Goal: Information Seeking & Learning: Learn about a topic

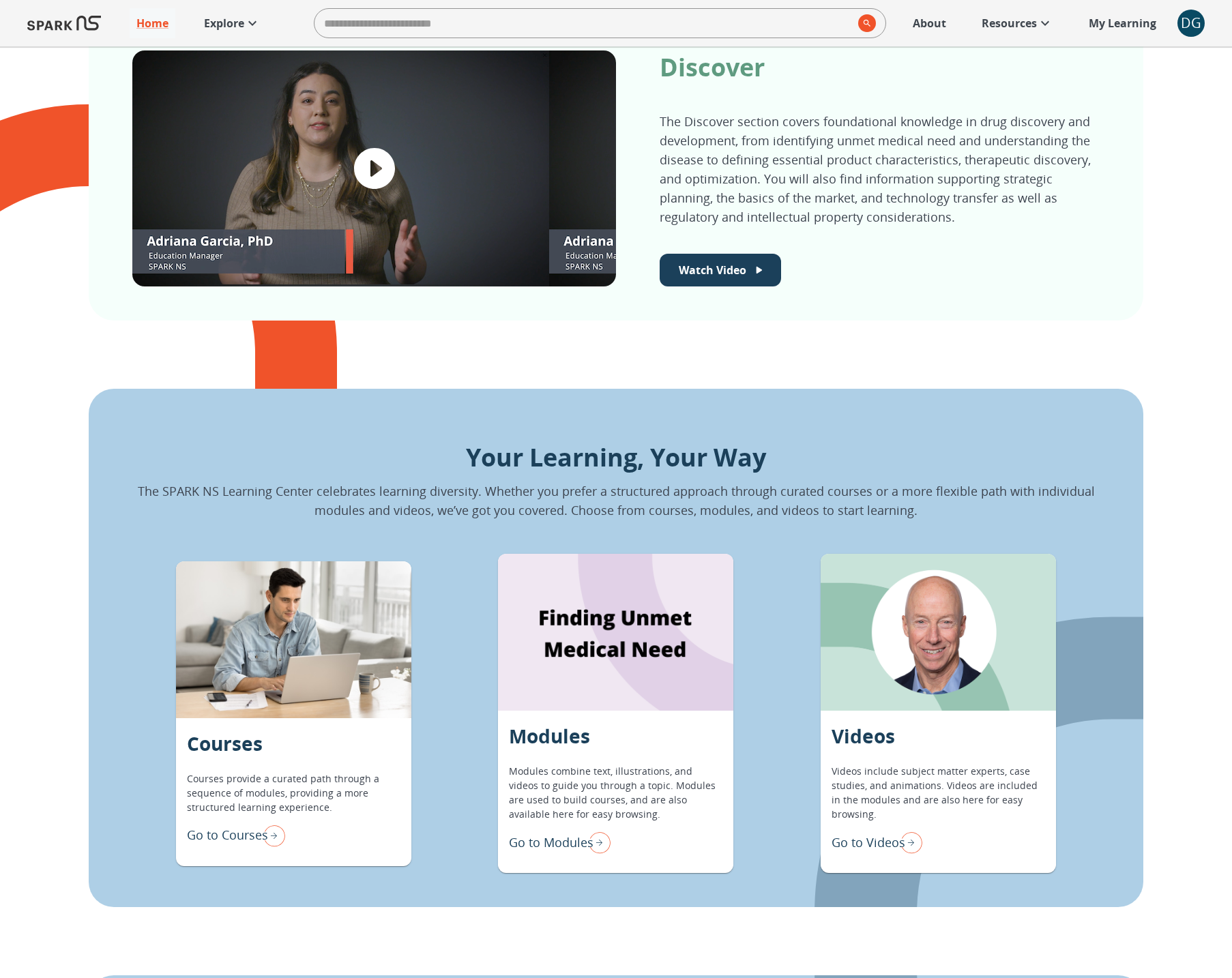
scroll to position [909, 0]
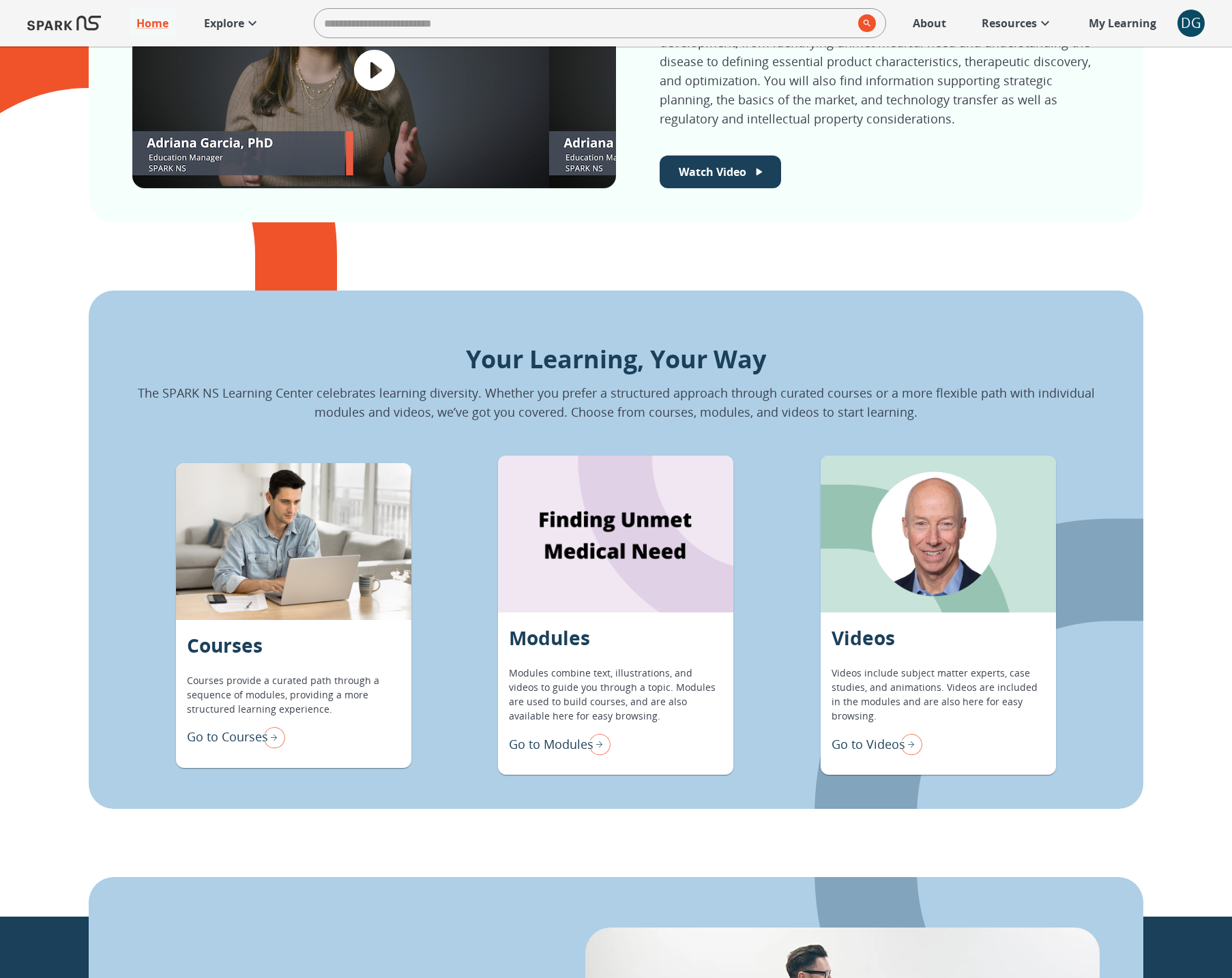
click at [575, 738] on p "Go to Modules" at bounding box center [551, 744] width 85 height 18
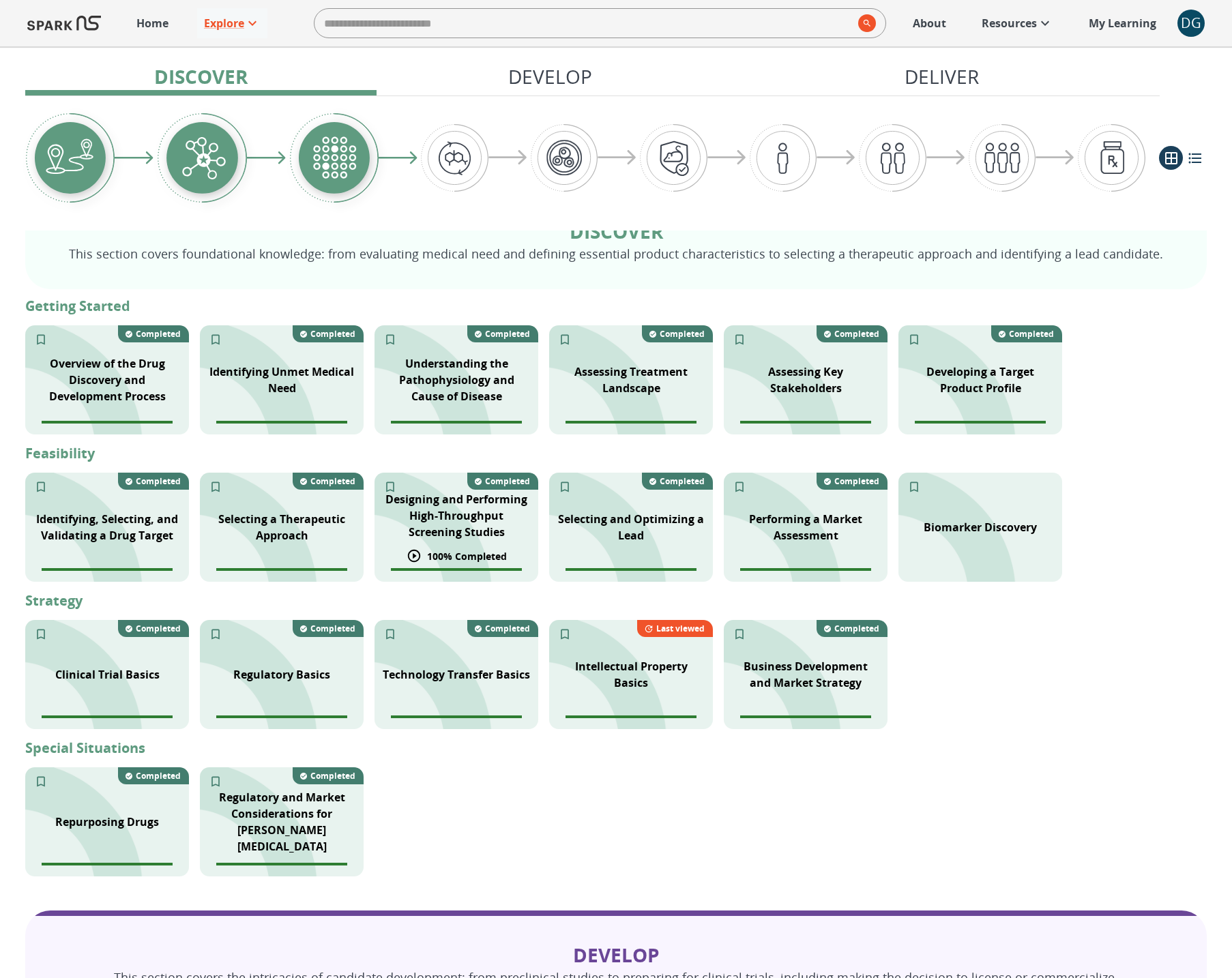
scroll to position [289, 0]
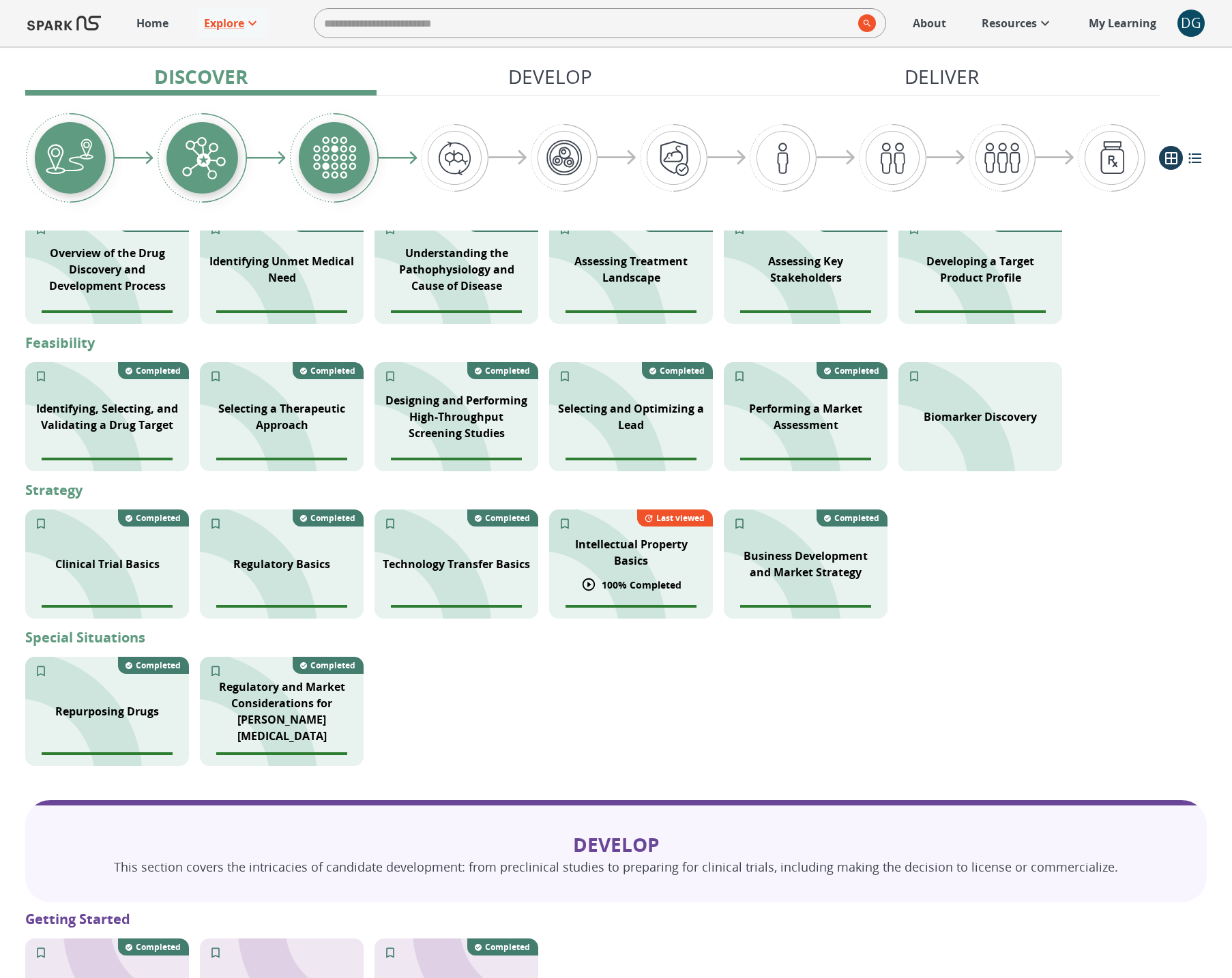
click at [621, 560] on p "Intellectual Property Basics" at bounding box center [631, 552] width 148 height 32
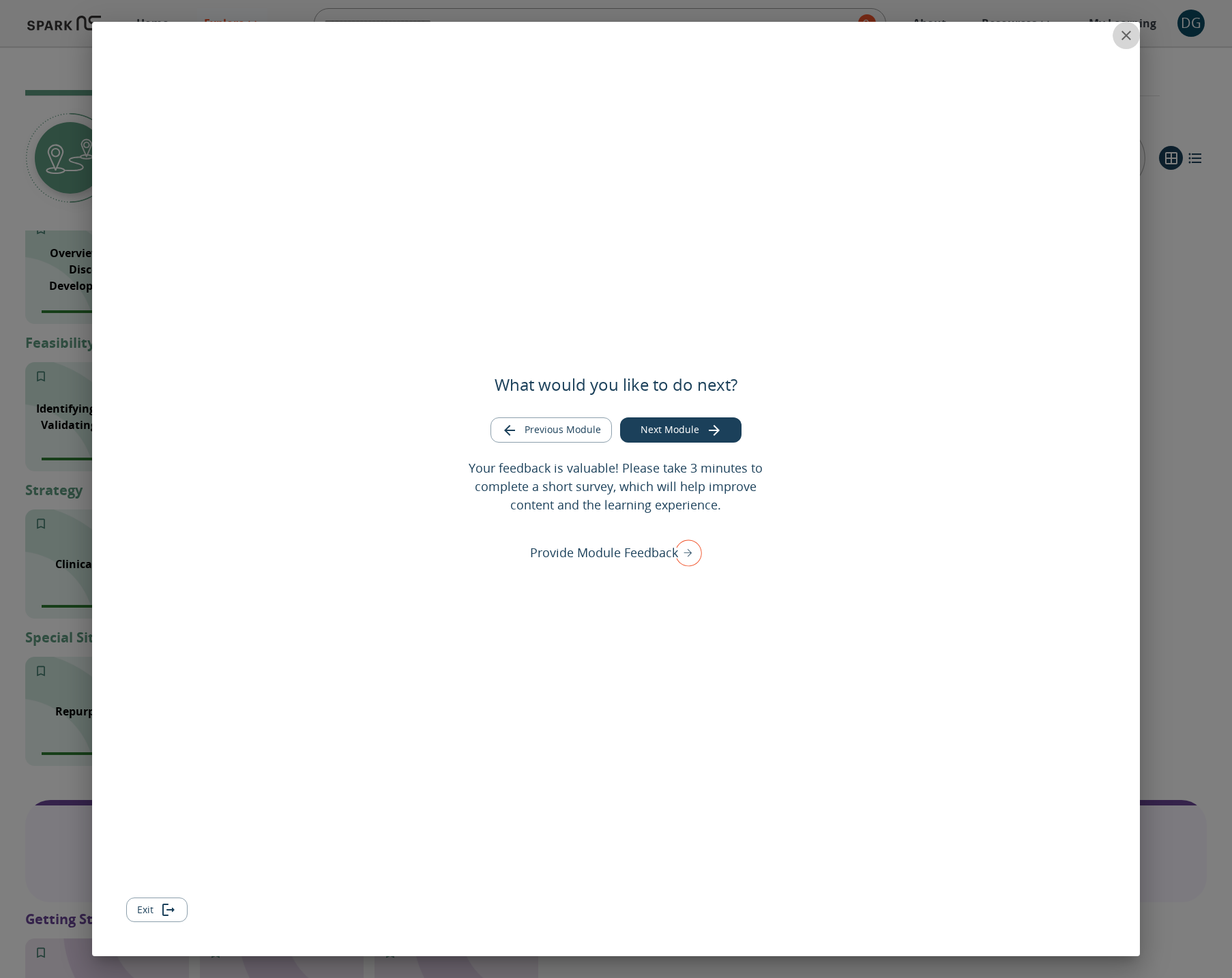
click at [1124, 35] on icon "close" at bounding box center [1126, 35] width 16 height 16
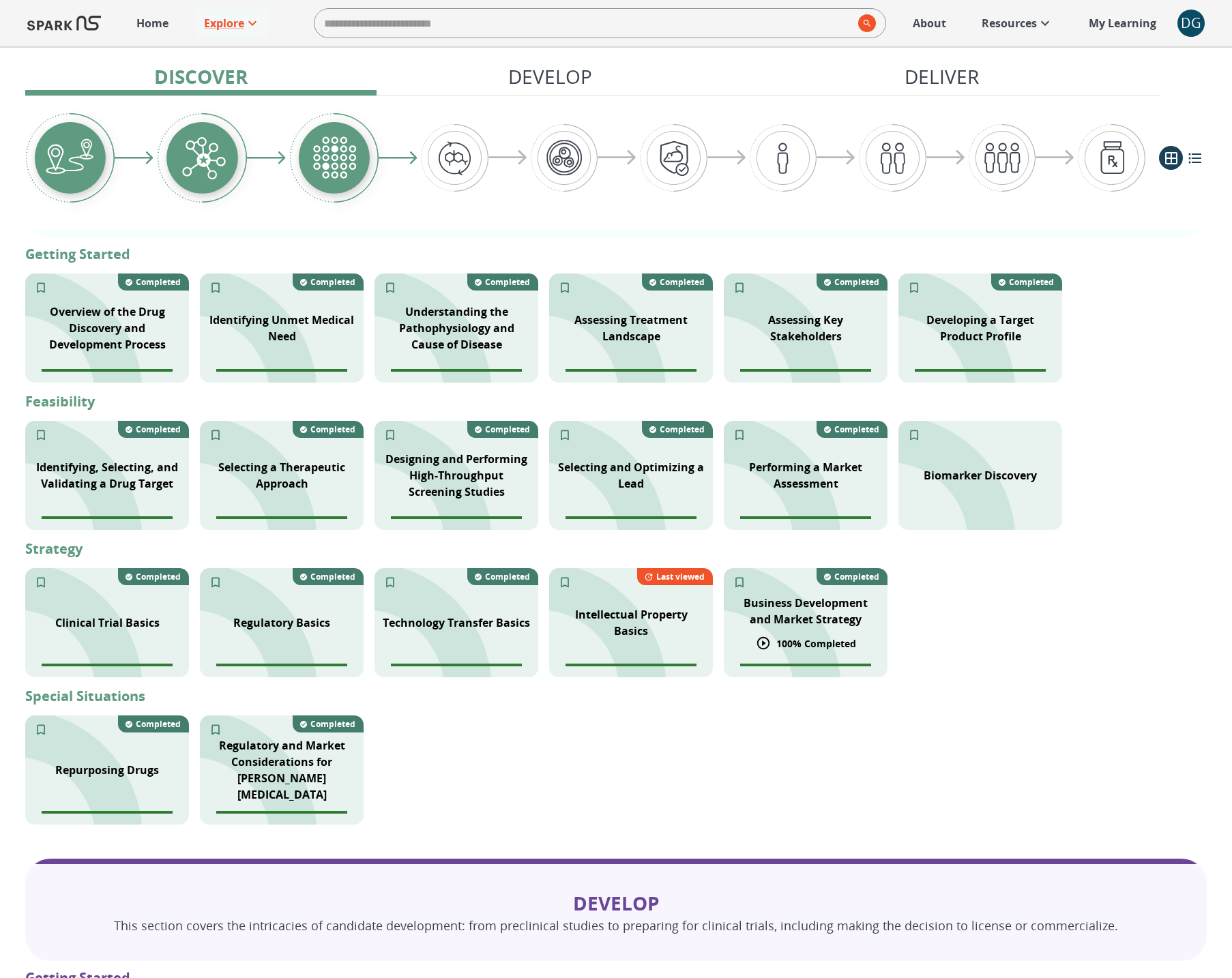
scroll to position [232, 0]
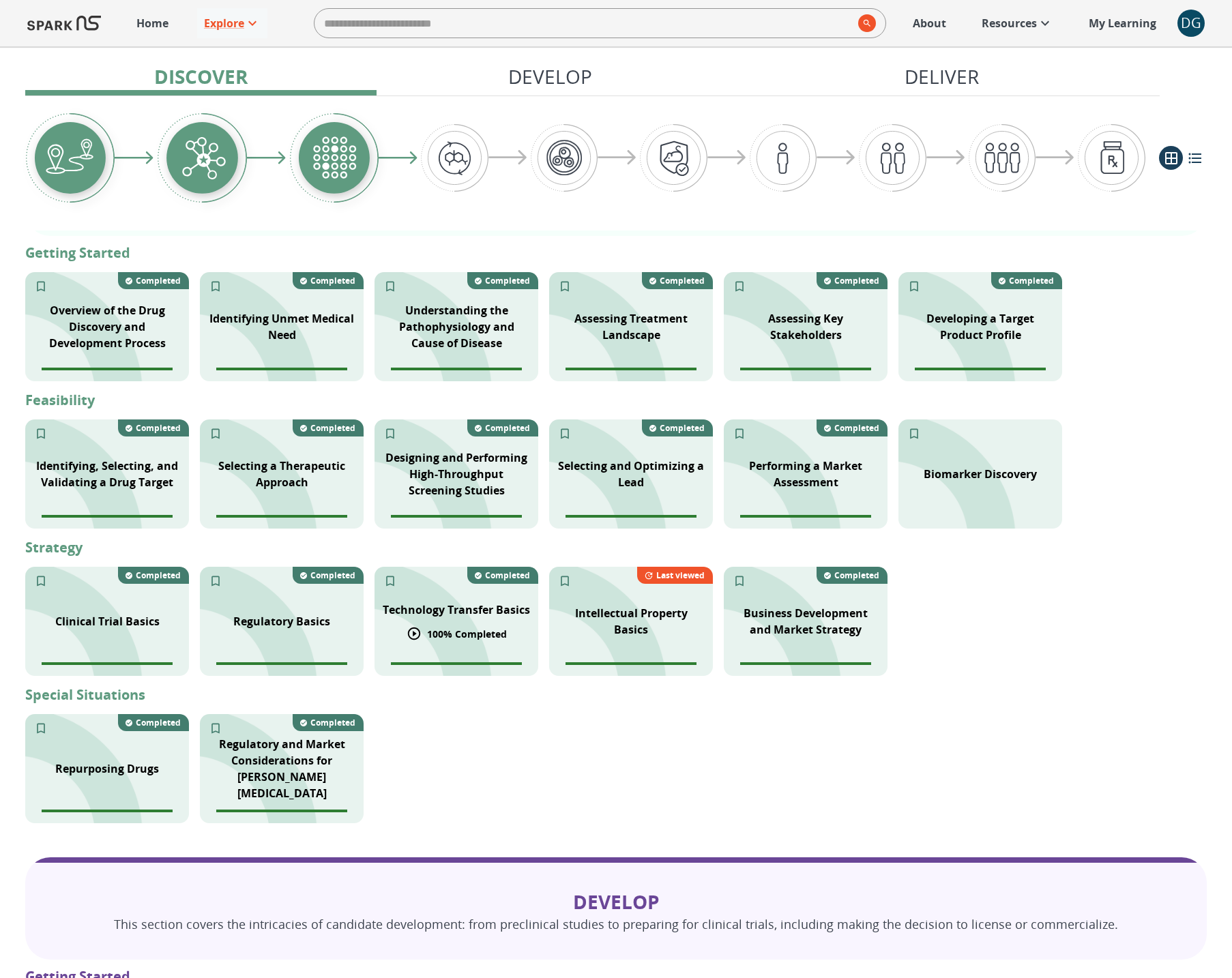
click at [478, 616] on p "Technology Transfer Basics" at bounding box center [456, 609] width 148 height 16
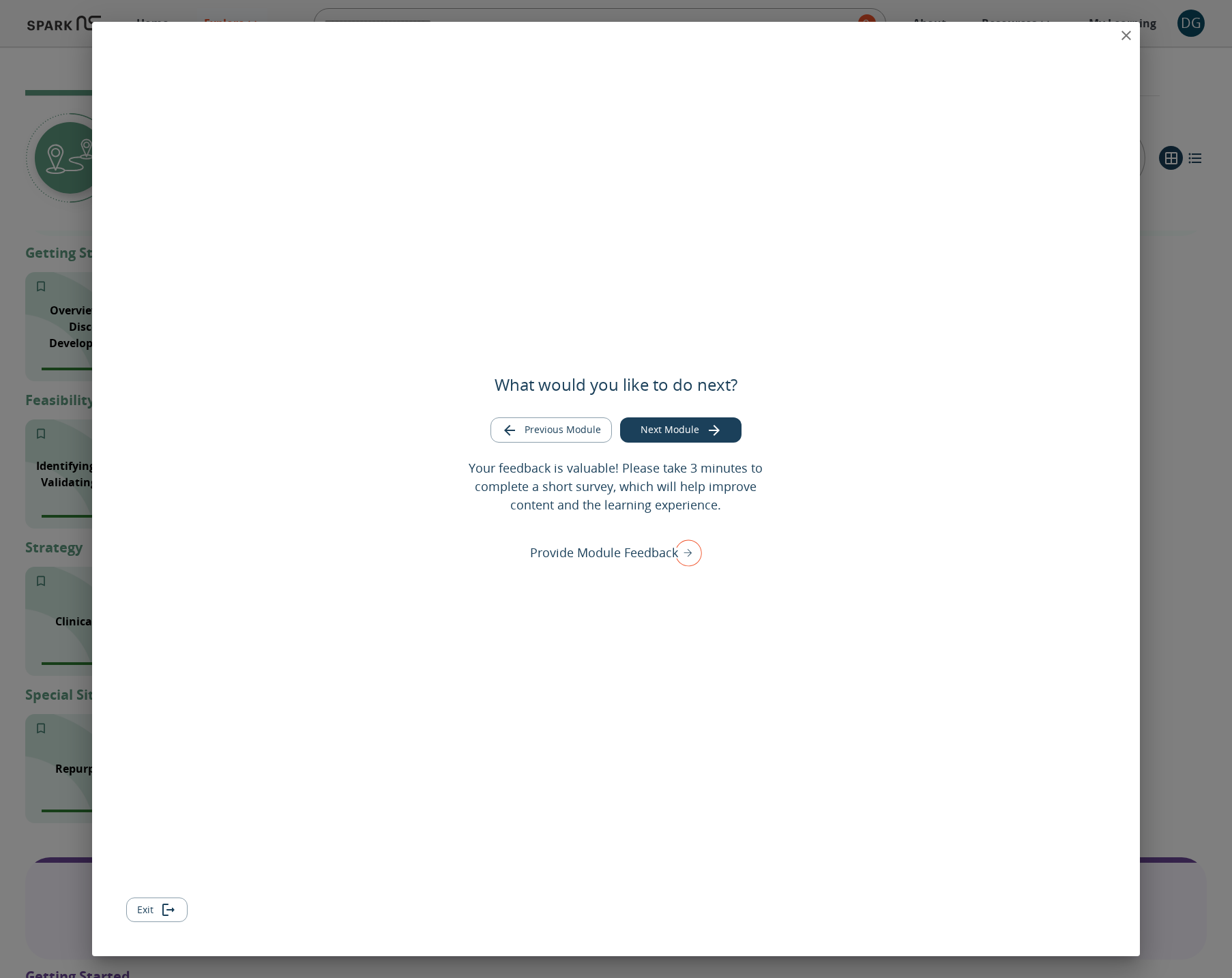
click at [1123, 37] on icon "close" at bounding box center [1126, 35] width 16 height 16
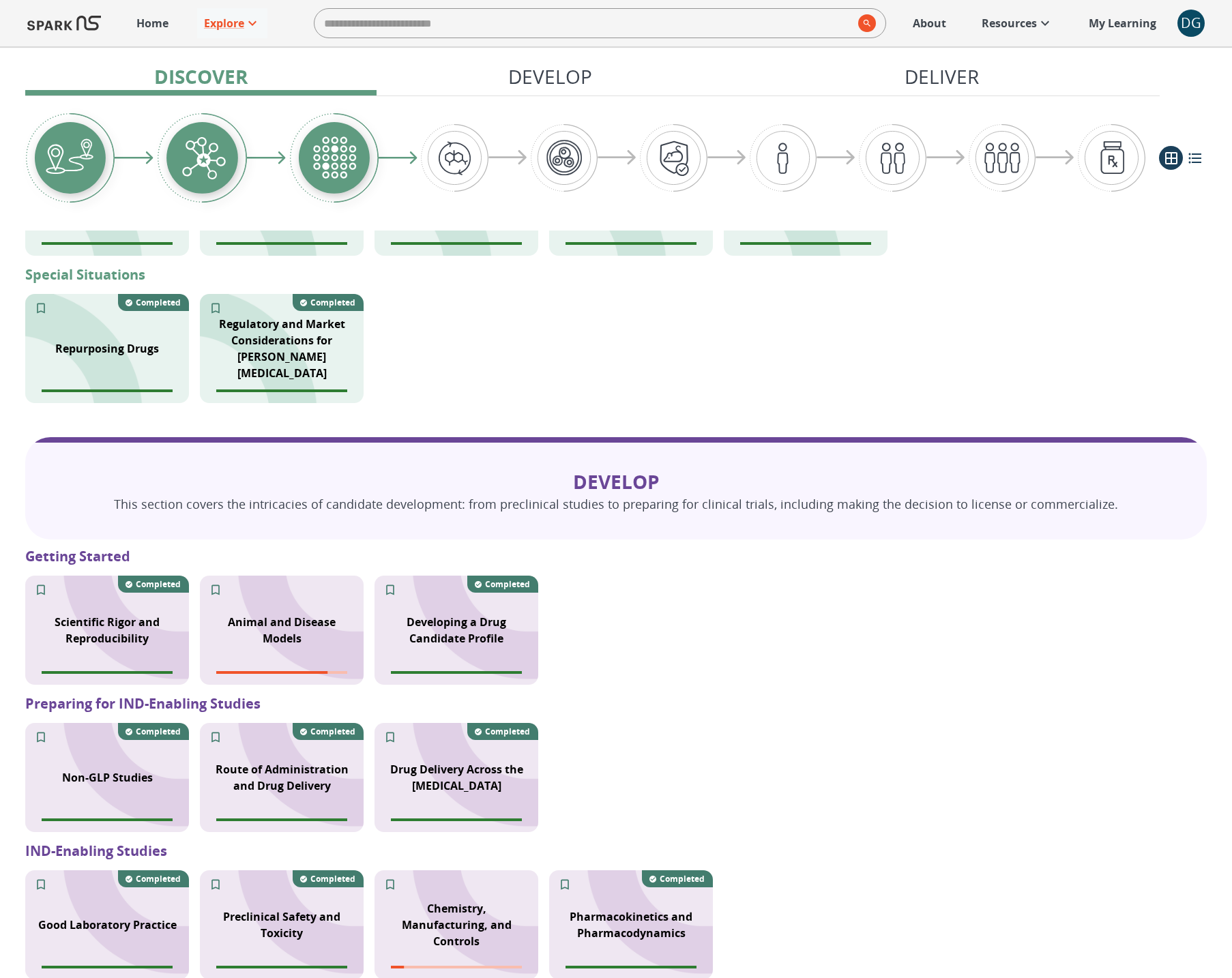
scroll to position [656, 0]
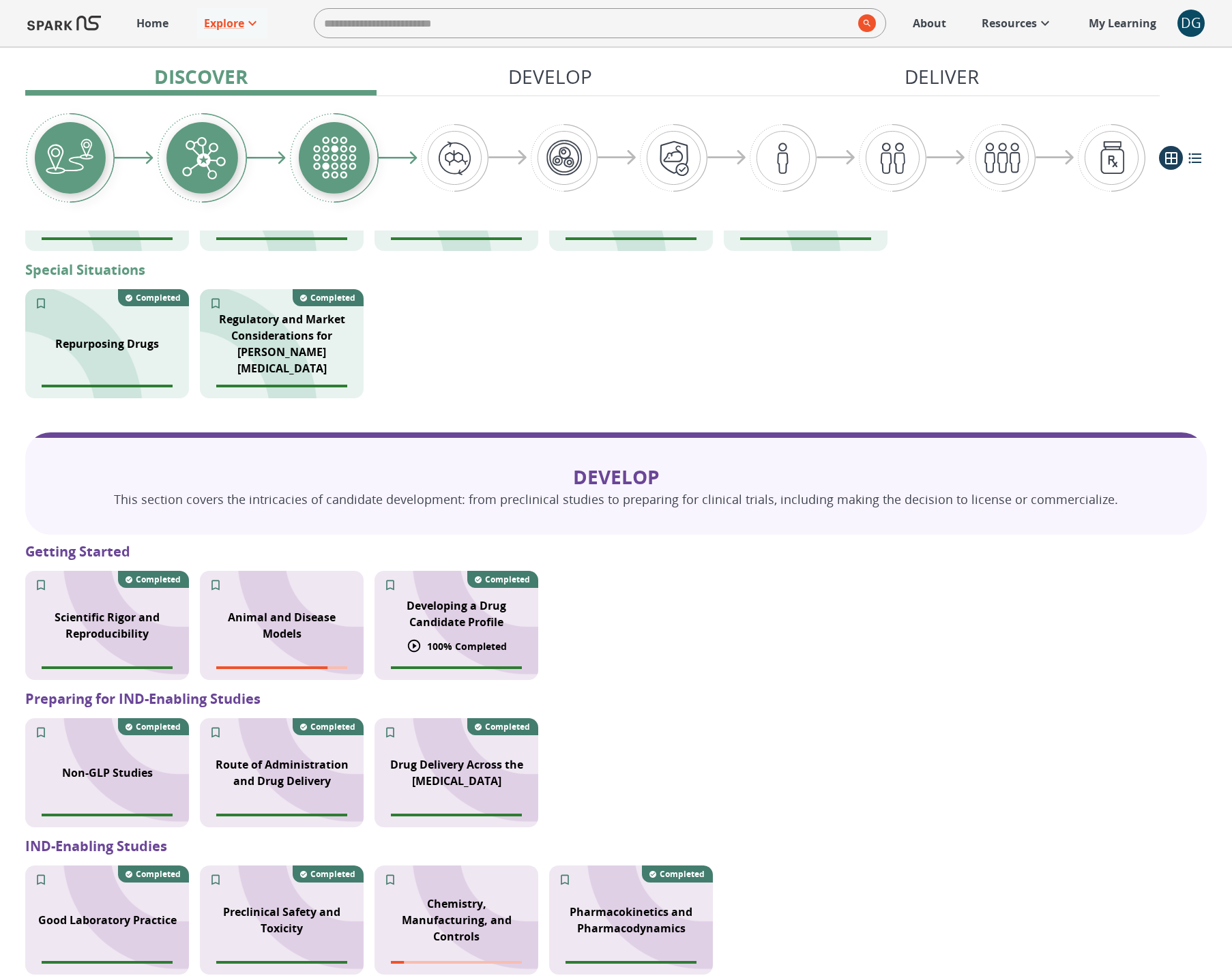
click at [444, 633] on div "Developing a Drug Candidate Profile" at bounding box center [457, 614] width 164 height 50
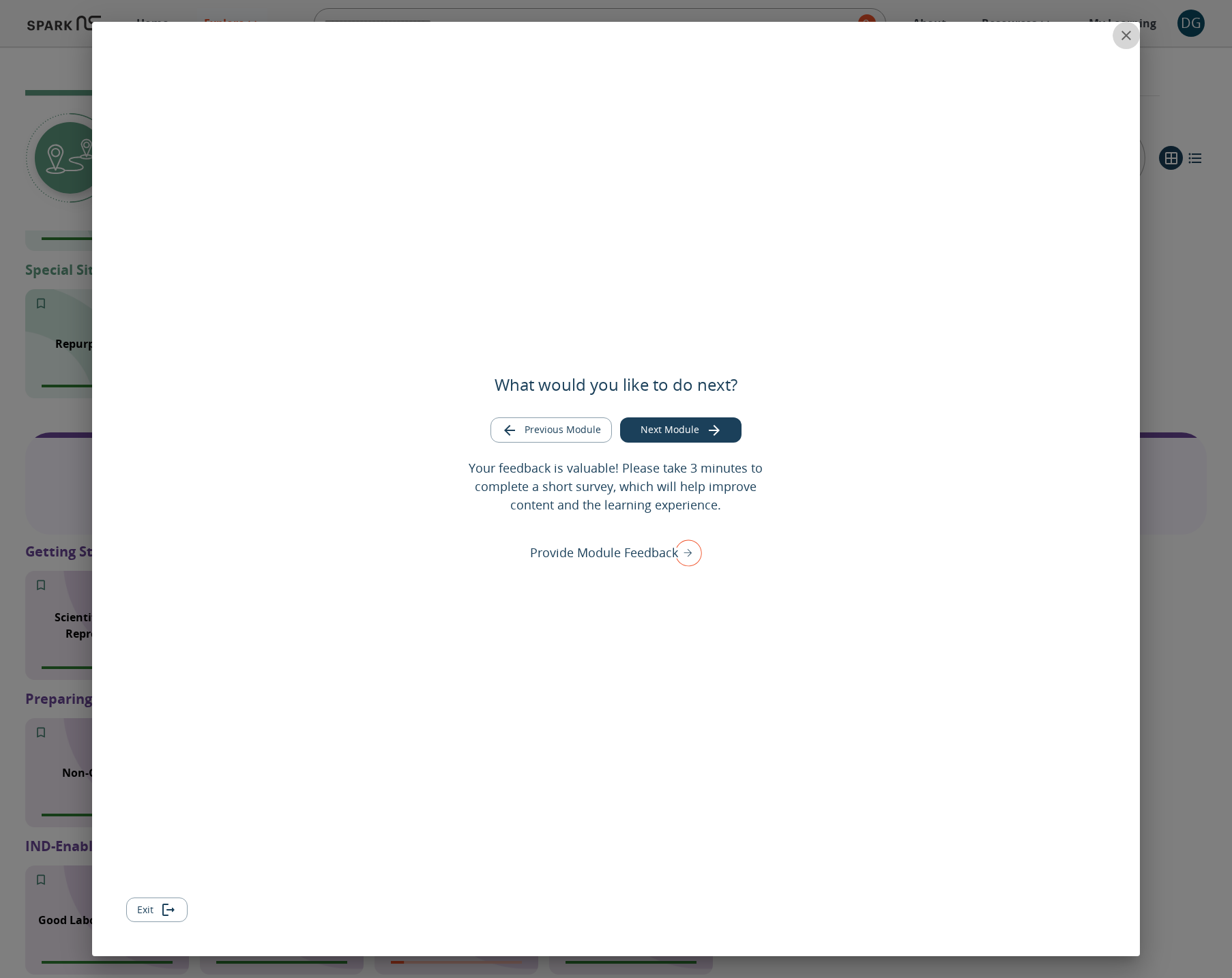
click at [1119, 36] on icon "close" at bounding box center [1126, 35] width 16 height 16
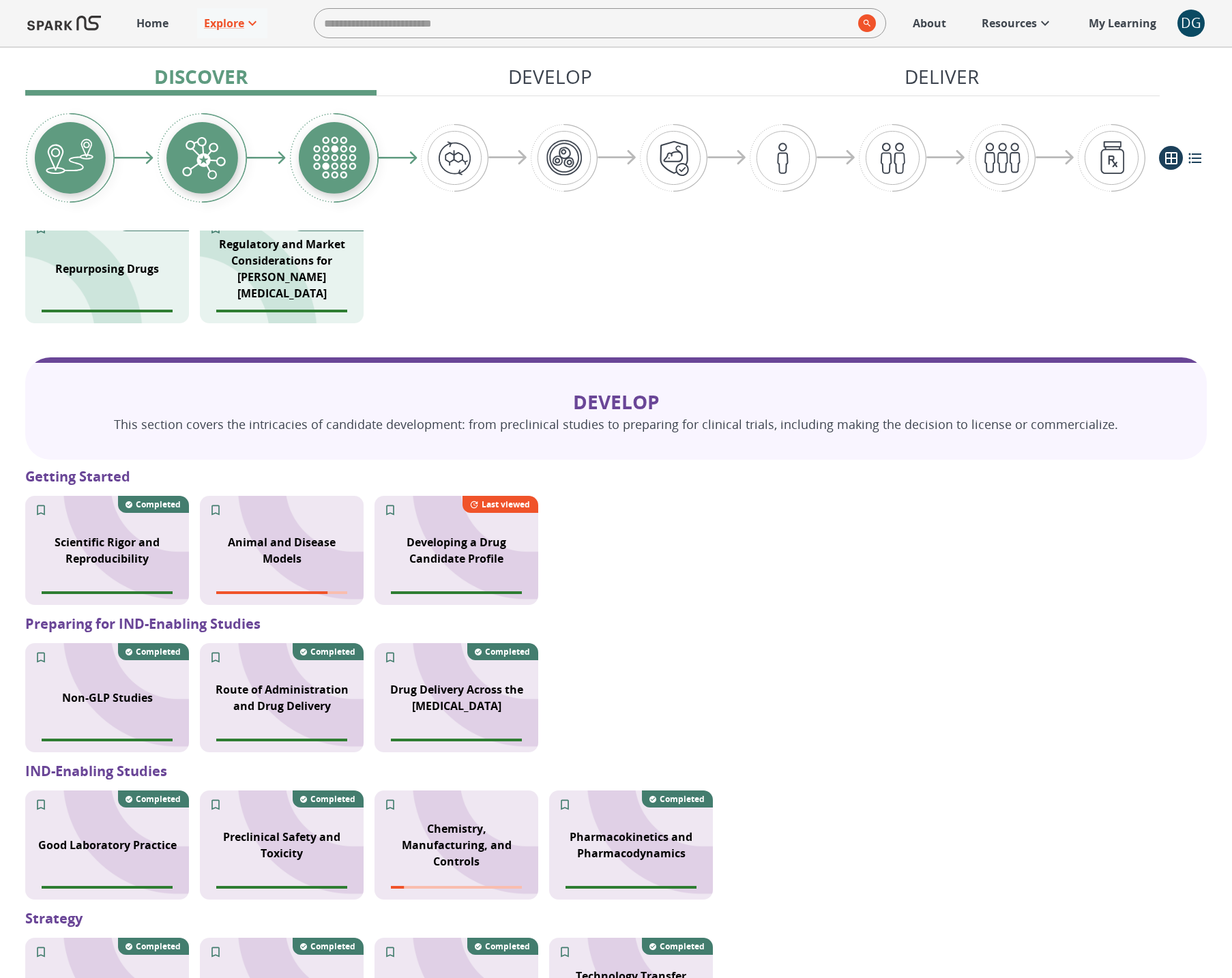
scroll to position [758, 0]
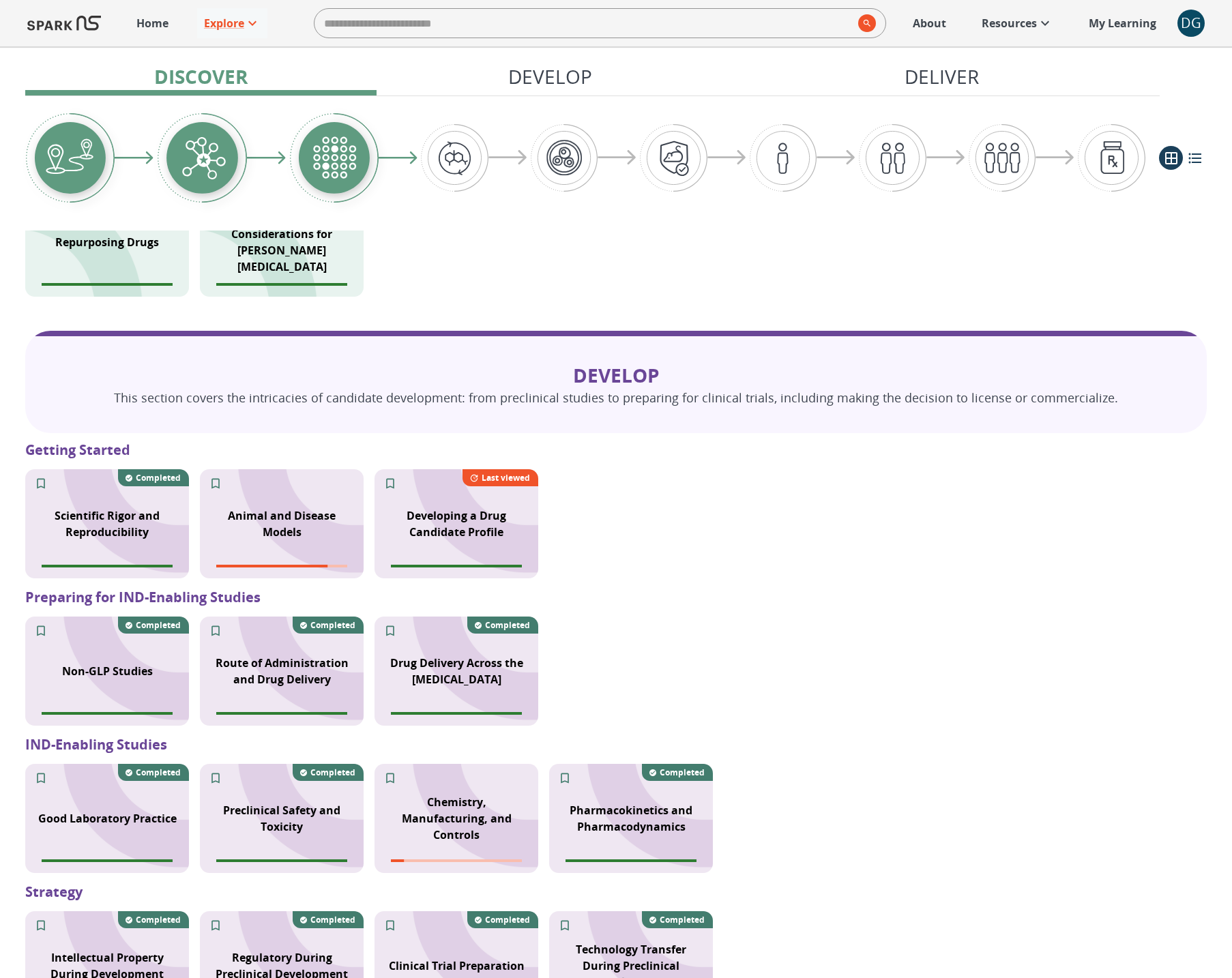
click at [649, 503] on div "Scientific Rigor and Reproducibility Completed Animal and Disease Models Develo…" at bounding box center [615, 523] width 1181 height 110
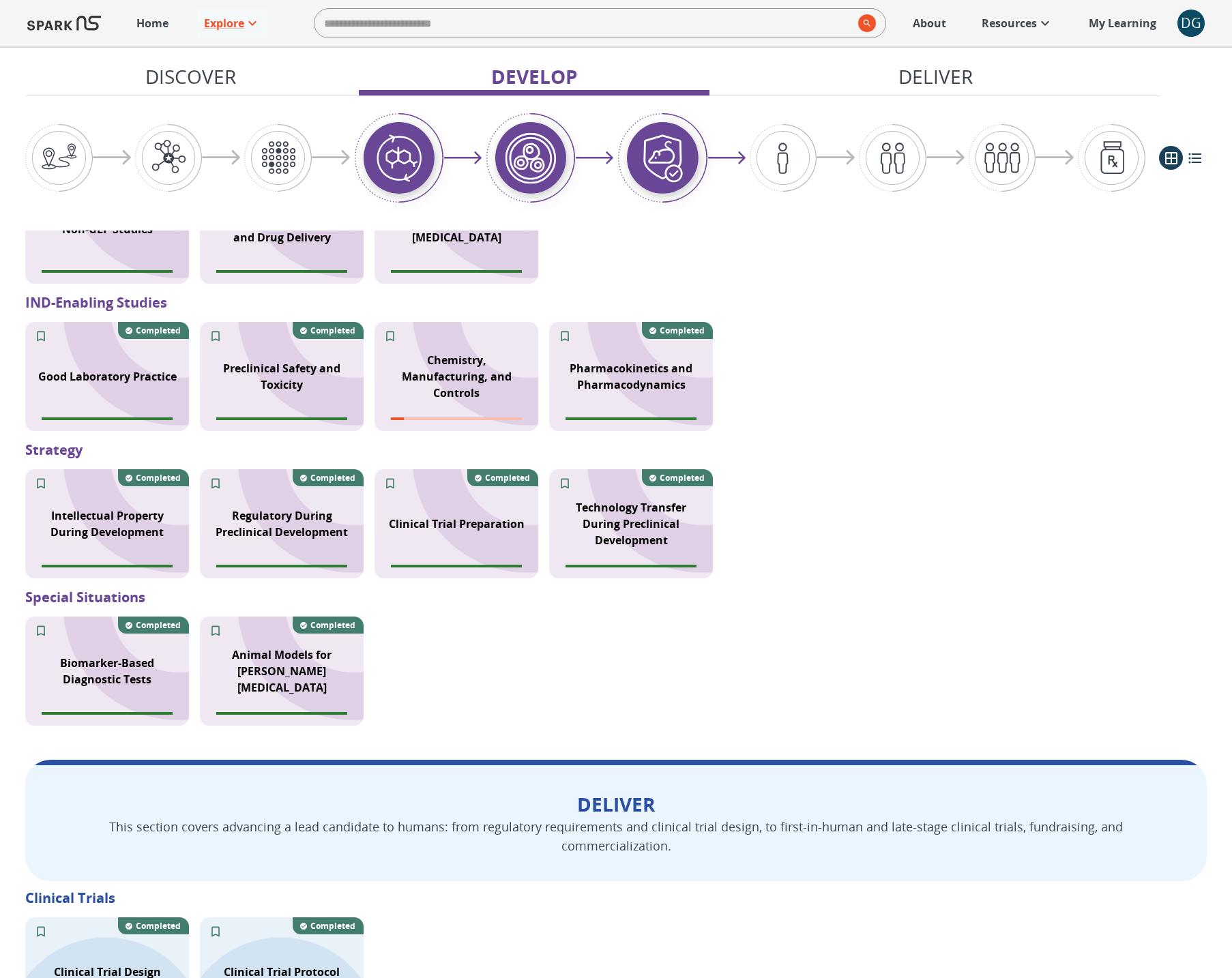
scroll to position [1203, 0]
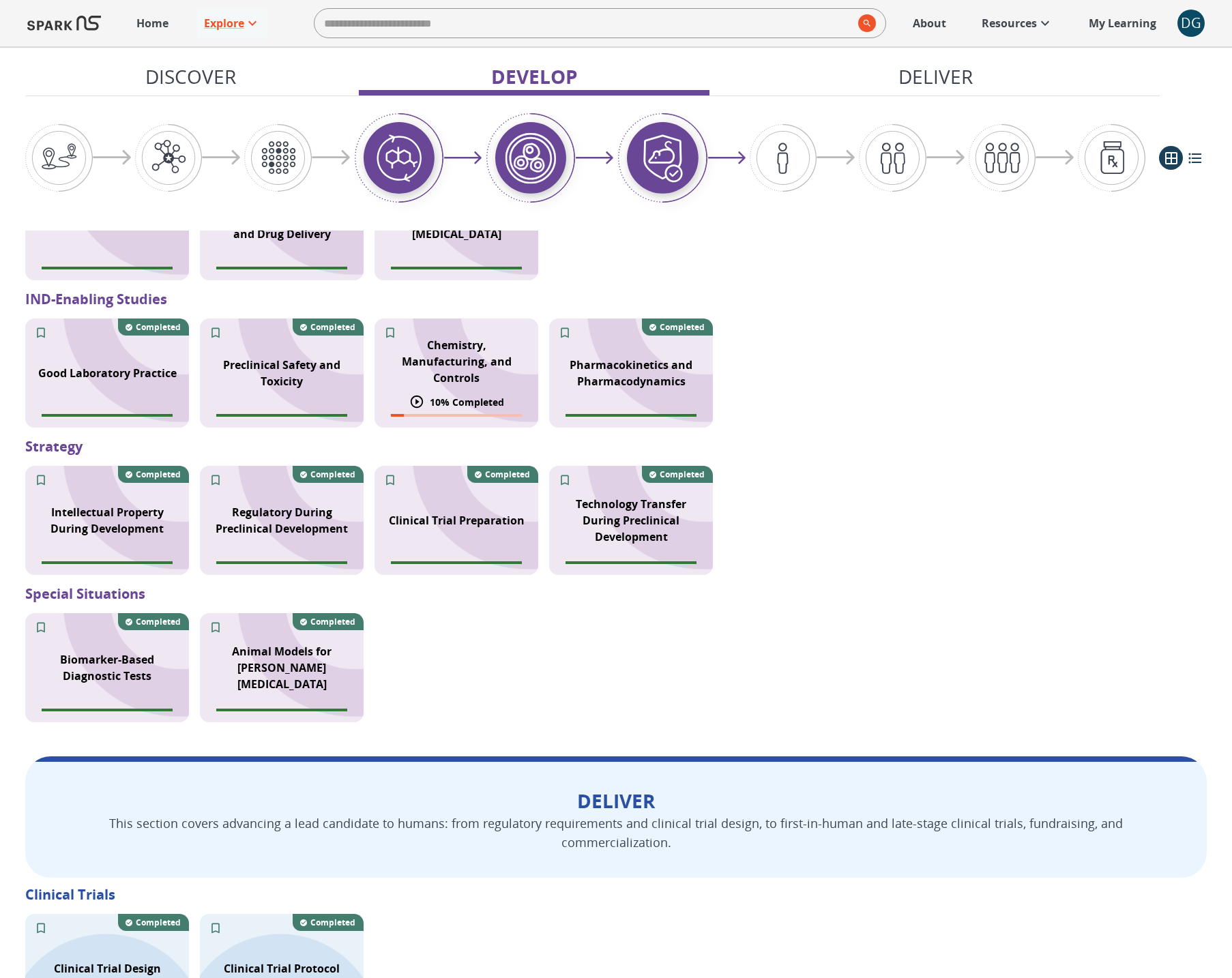
click at [464, 373] on p "Chemistry, Manufacturing, and Controls" at bounding box center [456, 362] width 148 height 50
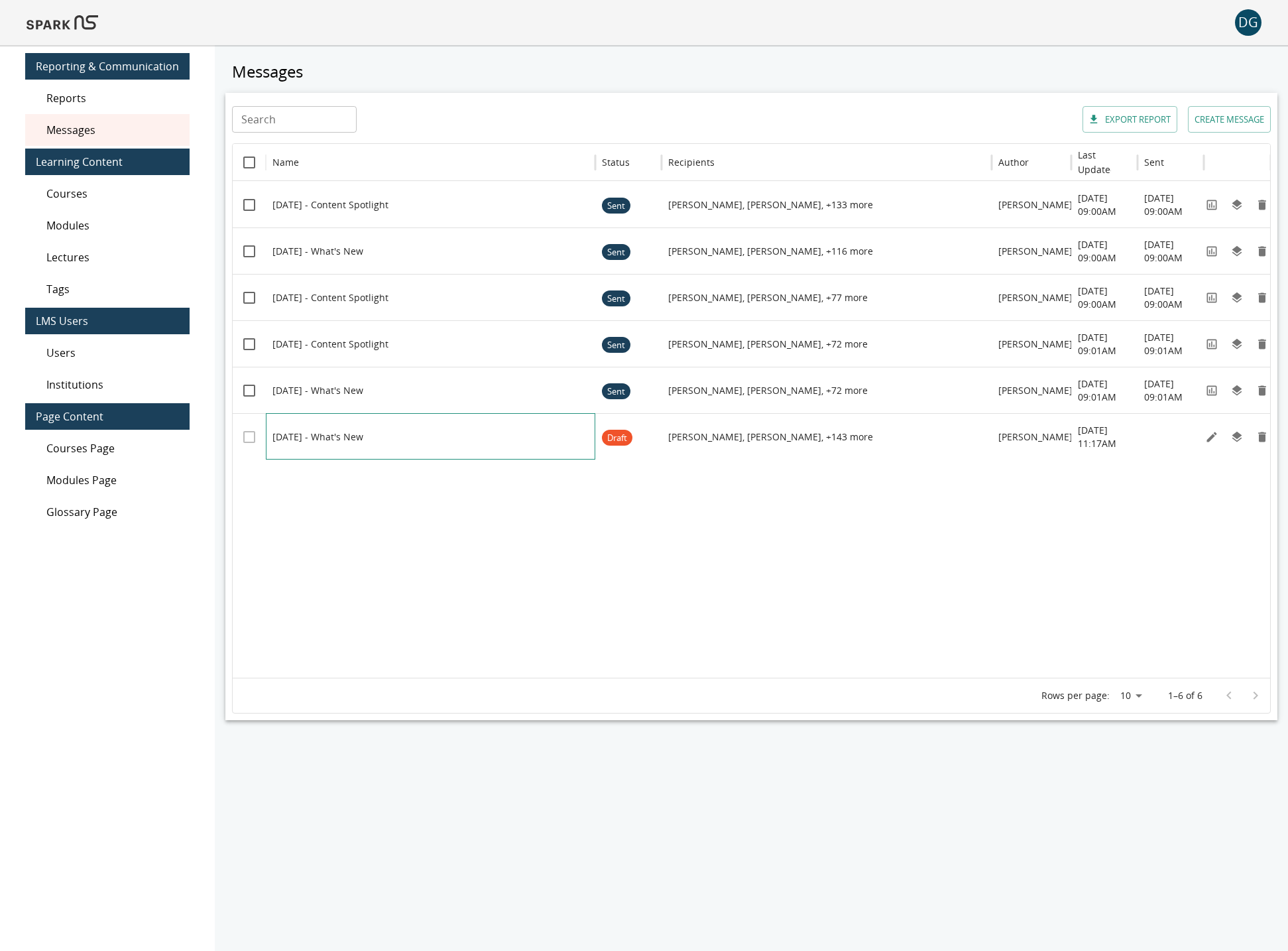
click at [482, 450] on div at bounding box center [437, 437] width 330 height 45
click at [294, 436] on div at bounding box center [437, 437] width 330 height 45
click at [1002, 439] on icon "Edit" at bounding box center [1212, 437] width 13 height 13
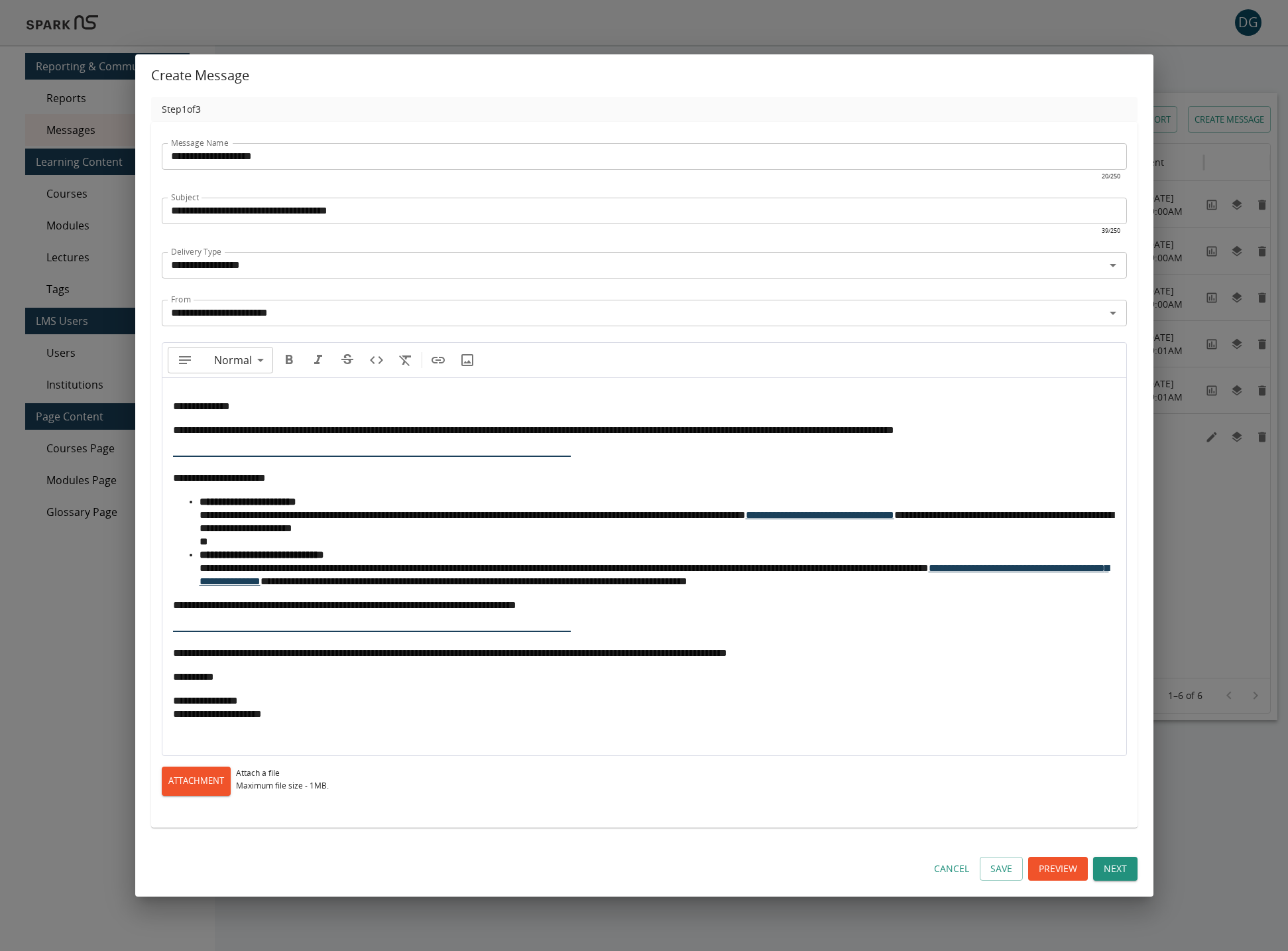
click at [214, 489] on li "**********" at bounding box center [657, 522] width 916 height 53
type input "*********"
drag, startPoint x: 172, startPoint y: 606, endPoint x: 225, endPoint y: 603, distance: 53.1
click at [225, 489] on span "**********" at bounding box center [345, 605] width 344 height 10
drag, startPoint x: 171, startPoint y: 607, endPoint x: 236, endPoint y: 603, distance: 65.1
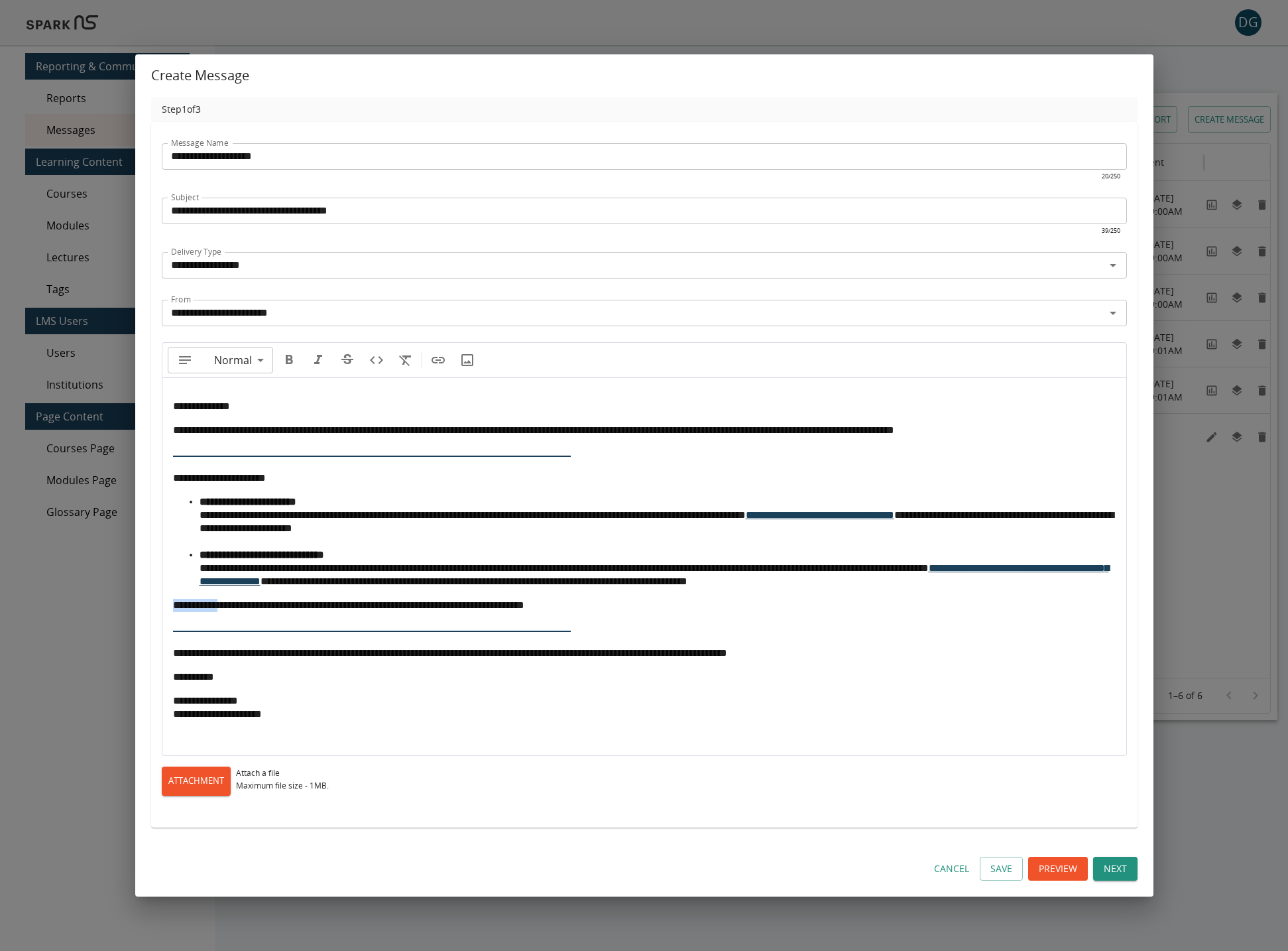
click at [236, 489] on span "**********" at bounding box center [348, 605] width 351 height 10
click at [931, 489] on body "DG 0 Reporting & Communication Reports Messages Learning Content Courses Module…" at bounding box center [644, 498] width 1288 height 996
click at [1002, 489] on icon "Open Link in New Tab" at bounding box center [1093, 539] width 16 height 16
click at [666, 489] on div at bounding box center [644, 476] width 1288 height 951
click at [342, 489] on body "DG 0 Reporting & Communication Reports Messages Learning Content Courses Module…" at bounding box center [644, 498] width 1288 height 996
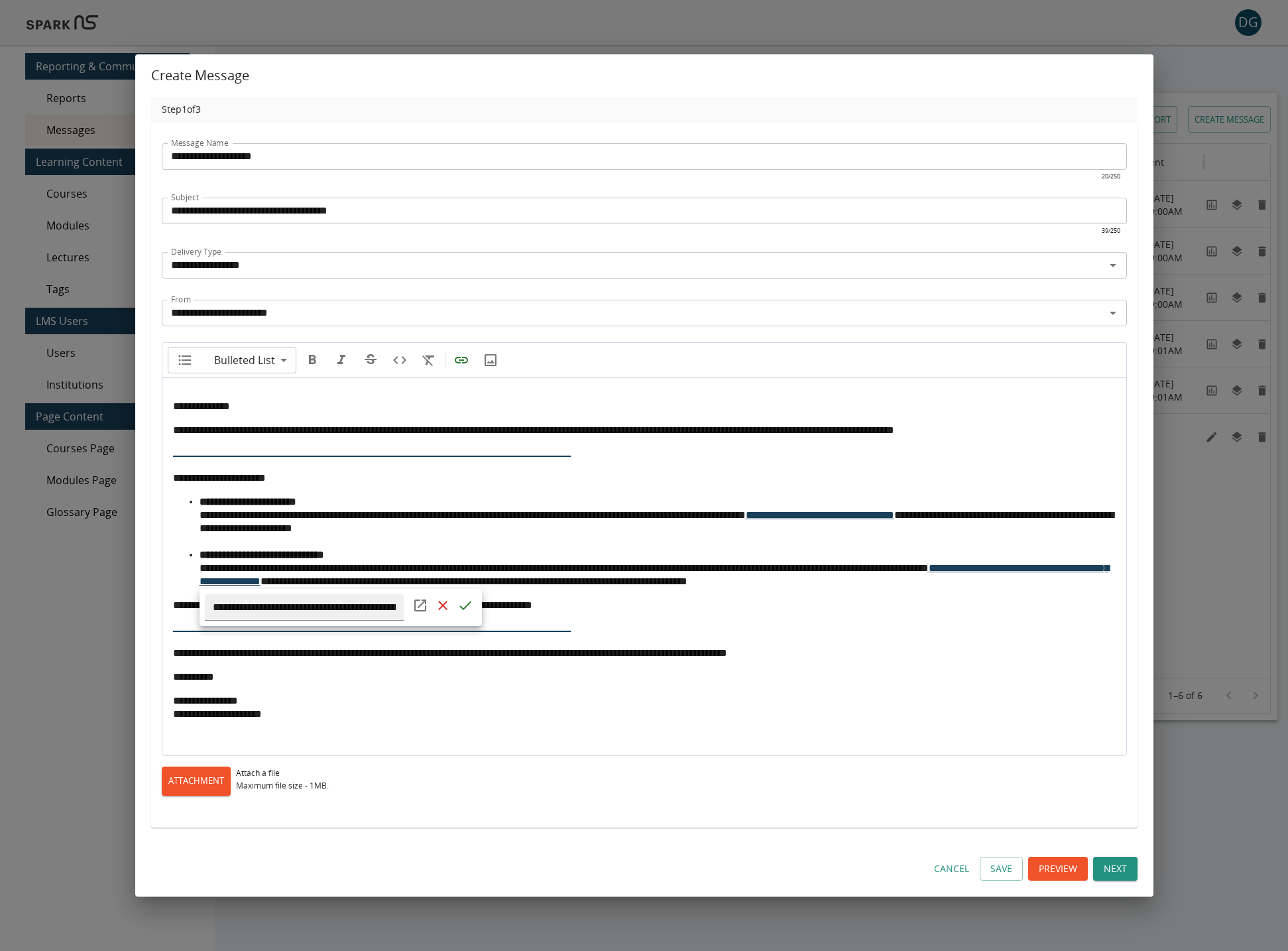
click at [423, 489] on icon "Open Link in New Tab" at bounding box center [420, 605] width 16 height 16
click at [565, 489] on div at bounding box center [644, 476] width 1288 height 951
type input "*********"
click at [1002, 489] on button "Save" at bounding box center [1002, 869] width 44 height 24
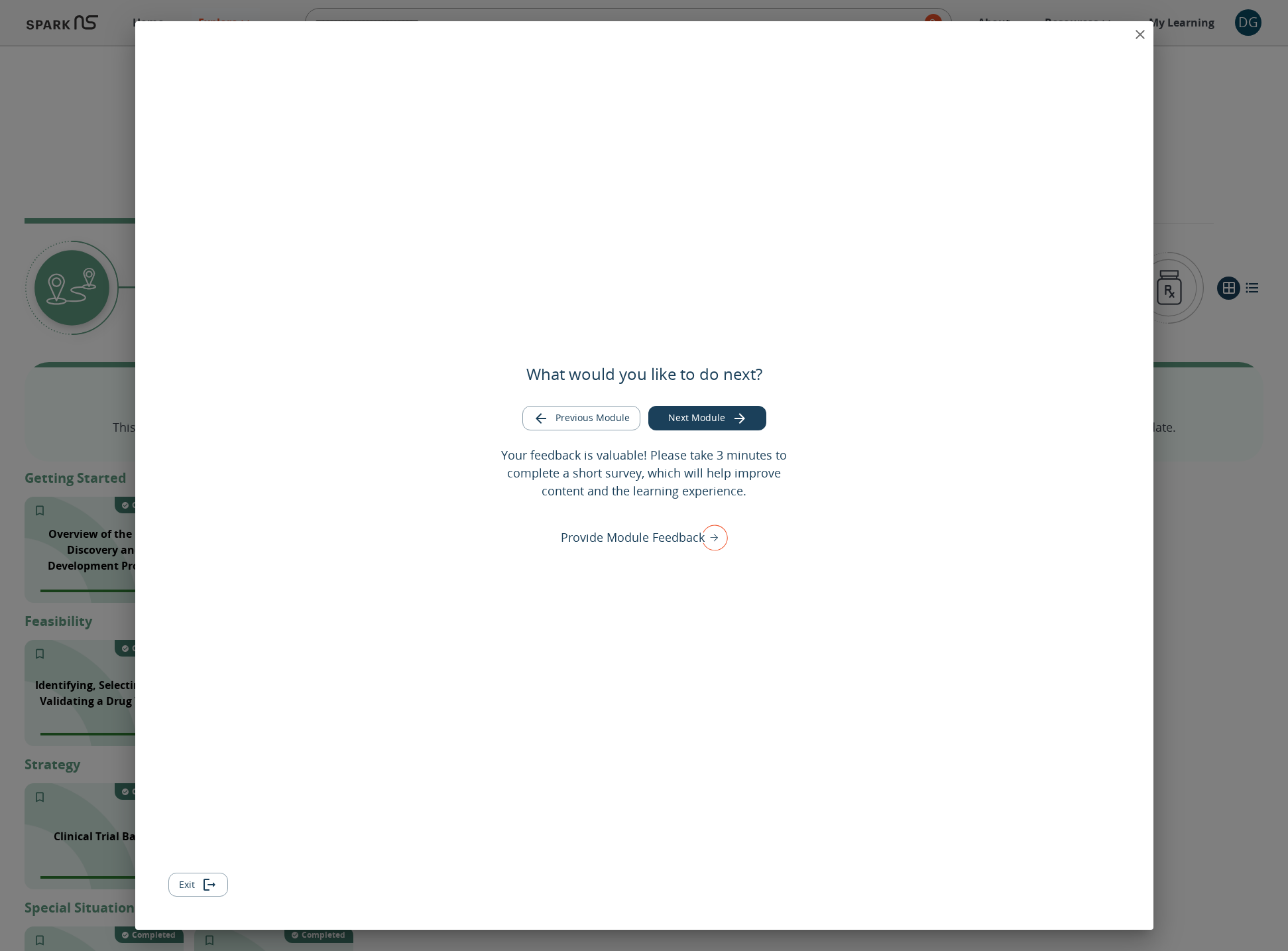
click at [1143, 38] on icon "close" at bounding box center [1141, 34] width 9 height 9
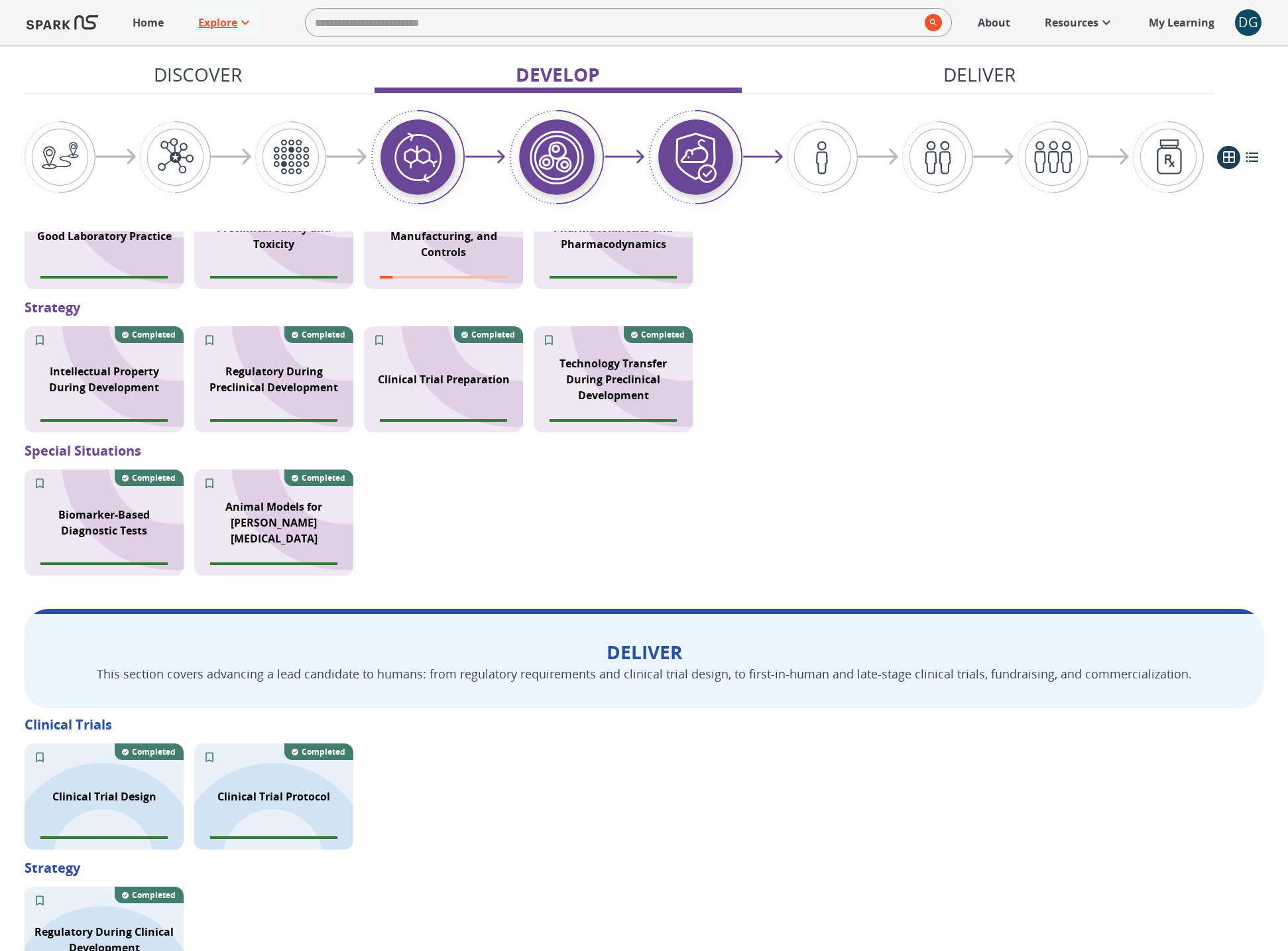
scroll to position [1309, 0]
